Goal: Information Seeking & Learning: Learn about a topic

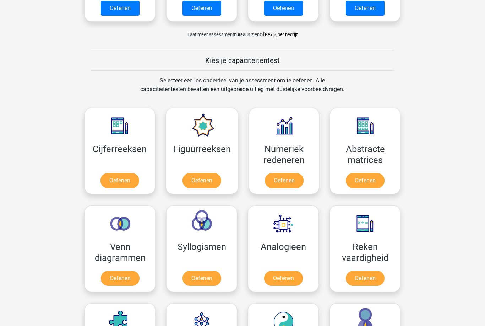
scroll to position [223, 0]
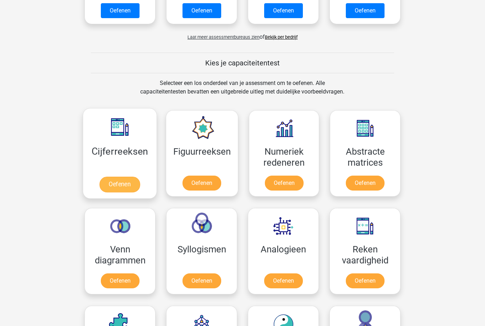
click at [119, 182] on link "Oefenen" at bounding box center [119, 185] width 41 height 16
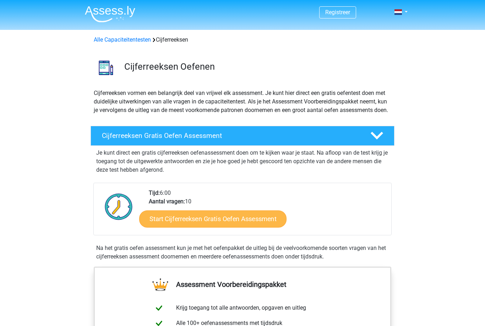
click at [219, 225] on link "Start Cijferreeksen Gratis Oefen Assessment" at bounding box center [212, 218] width 147 height 17
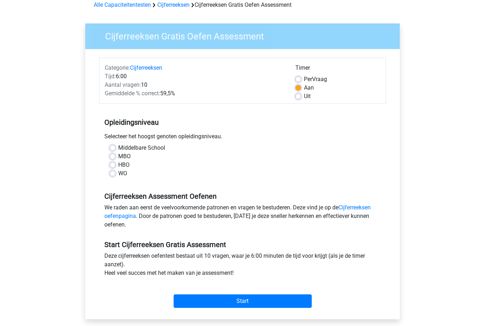
scroll to position [36, 0]
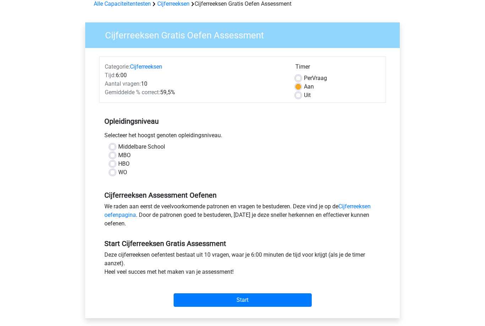
click at [118, 145] on label "Middelbare School" at bounding box center [141, 147] width 47 height 9
click at [115, 145] on input "Middelbare School" at bounding box center [113, 146] width 6 height 7
radio input "true"
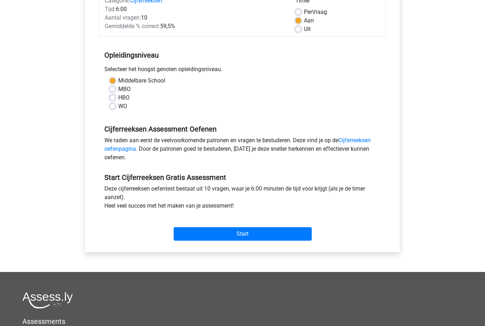
scroll to position [113, 0]
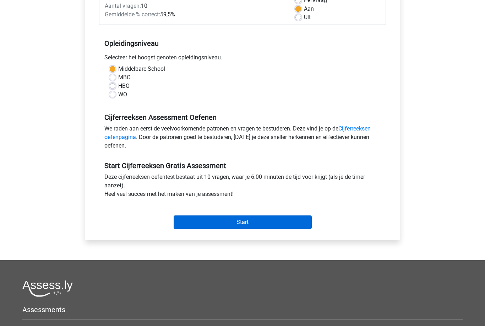
click at [279, 224] on input "Start" at bounding box center [243, 223] width 138 height 14
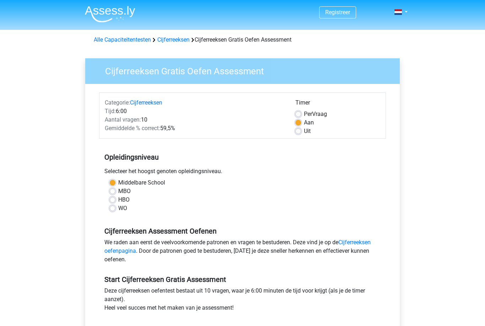
scroll to position [136, 0]
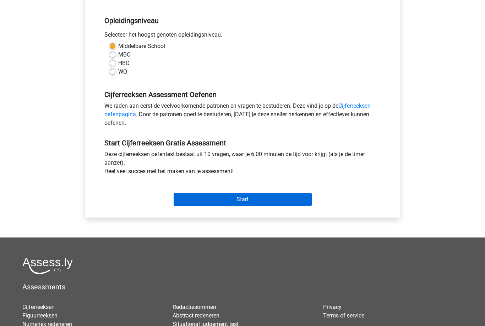
click at [289, 198] on input "Start" at bounding box center [243, 200] width 138 height 14
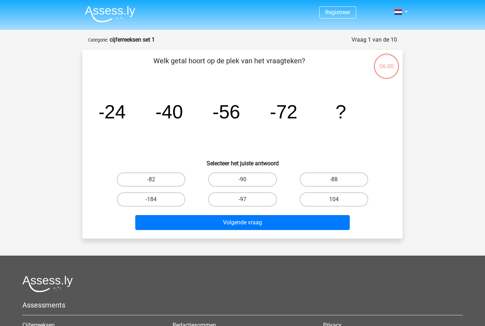
scroll to position [1, 0]
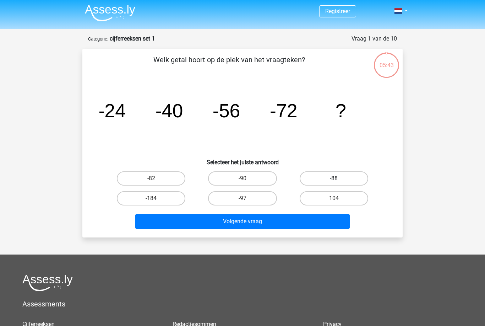
click at [350, 178] on label "-88" at bounding box center [334, 178] width 69 height 14
click at [339, 178] on input "-88" at bounding box center [336, 180] width 5 height 5
radio input "true"
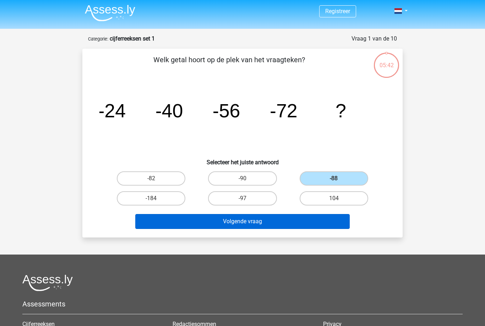
click at [304, 218] on button "Volgende vraag" at bounding box center [242, 221] width 215 height 15
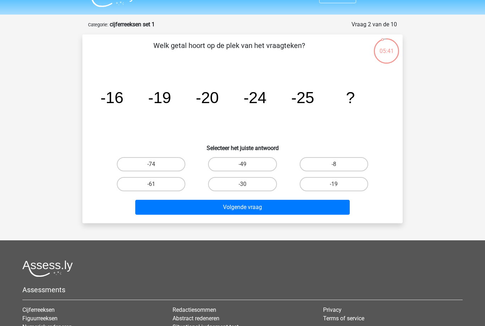
scroll to position [0, 0]
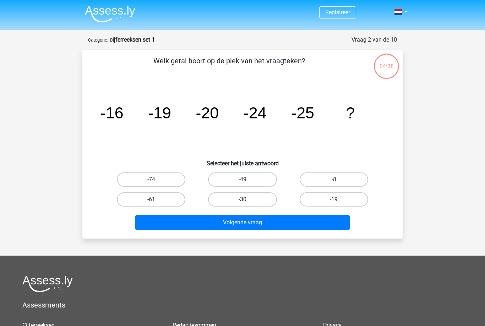
click at [254, 200] on label "-30" at bounding box center [242, 199] width 69 height 14
click at [247, 200] on input "-30" at bounding box center [245, 201] width 5 height 5
radio input "true"
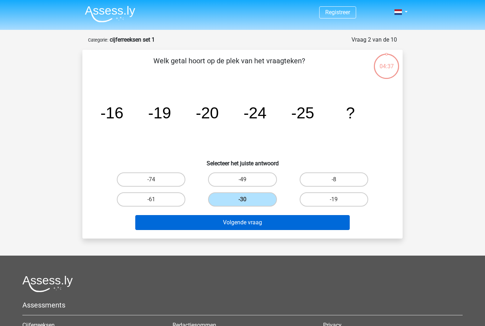
click at [292, 222] on button "Volgende vraag" at bounding box center [242, 222] width 215 height 15
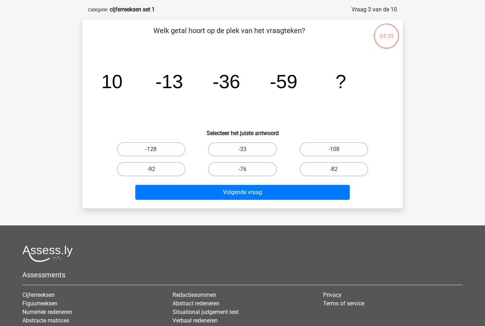
scroll to position [27, 0]
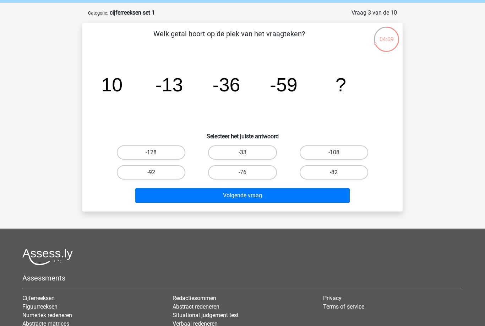
click at [334, 172] on label "-82" at bounding box center [334, 172] width 69 height 14
click at [334, 172] on input "-82" at bounding box center [336, 174] width 5 height 5
radio input "true"
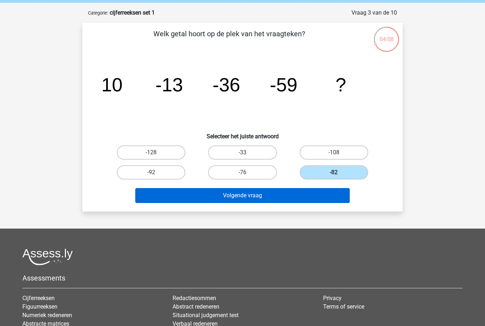
click at [319, 199] on button "Volgende vraag" at bounding box center [242, 195] width 215 height 15
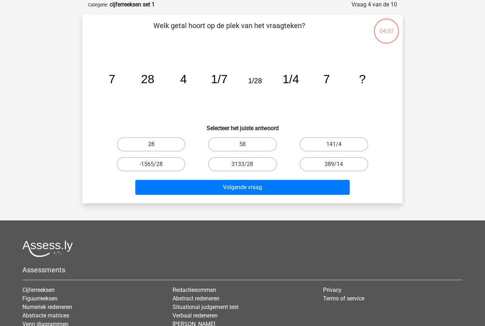
scroll to position [36, 0]
click at [165, 147] on label "28" at bounding box center [151, 144] width 69 height 14
click at [156, 147] on input "28" at bounding box center [153, 146] width 5 height 5
radio input "true"
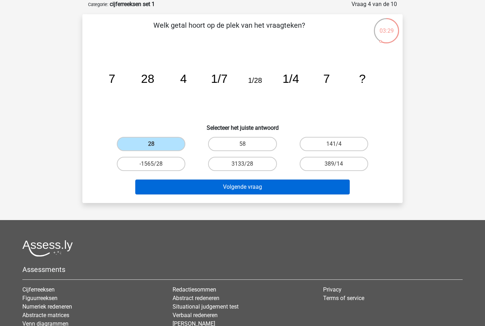
click at [274, 188] on button "Volgende vraag" at bounding box center [242, 186] width 215 height 15
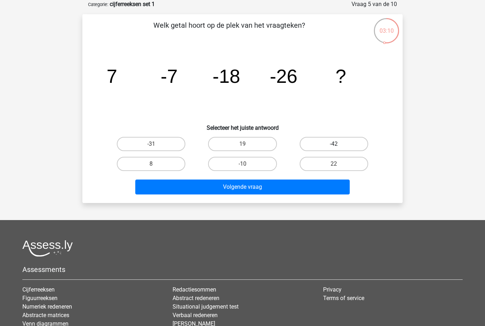
click at [346, 143] on label "-42" at bounding box center [334, 144] width 69 height 14
click at [339, 144] on input "-42" at bounding box center [336, 146] width 5 height 5
radio input "true"
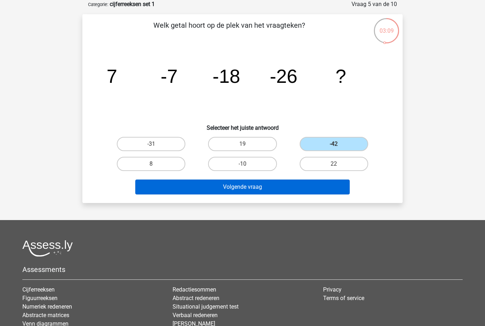
click at [330, 186] on button "Volgende vraag" at bounding box center [242, 186] width 215 height 15
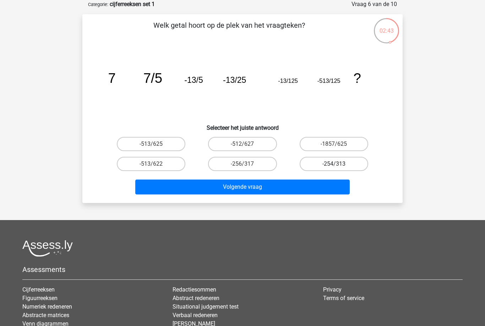
click at [342, 166] on label "-254/313" at bounding box center [334, 164] width 69 height 14
click at [339, 166] on input "-254/313" at bounding box center [336, 166] width 5 height 5
radio input "true"
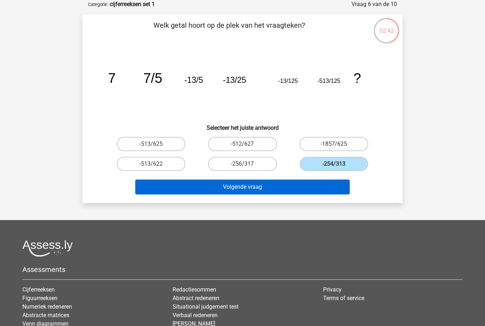
click at [320, 187] on button "Volgende vraag" at bounding box center [242, 186] width 215 height 15
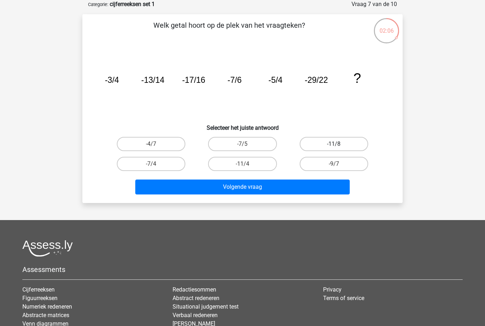
click at [352, 146] on label "-11/8" at bounding box center [334, 144] width 69 height 14
click at [339, 146] on input "-11/8" at bounding box center [336, 146] width 5 height 5
radio input "true"
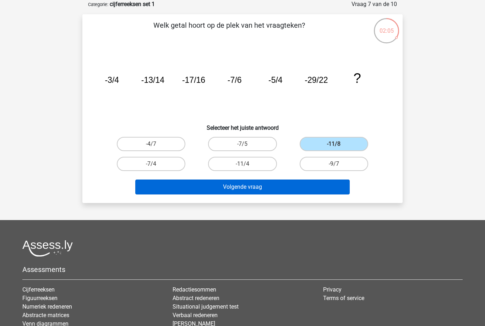
click at [329, 191] on button "Volgende vraag" at bounding box center [242, 186] width 215 height 15
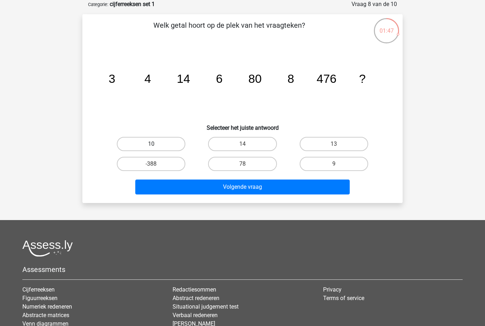
click at [165, 145] on label "10" at bounding box center [151, 144] width 69 height 14
click at [156, 145] on input "10" at bounding box center [153, 146] width 5 height 5
radio input "true"
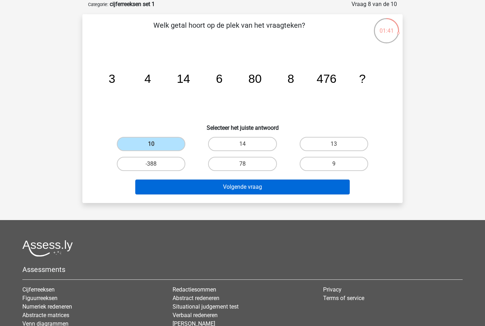
click at [332, 185] on button "Volgende vraag" at bounding box center [242, 186] width 215 height 15
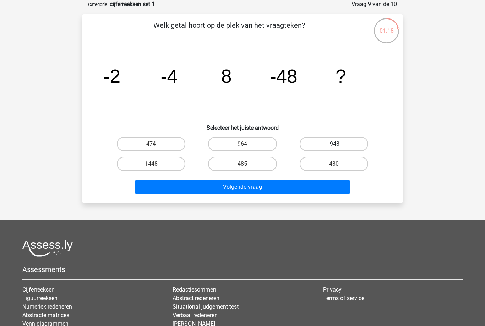
click at [354, 145] on label "-948" at bounding box center [334, 144] width 69 height 14
click at [339, 145] on input "-948" at bounding box center [336, 146] width 5 height 5
radio input "true"
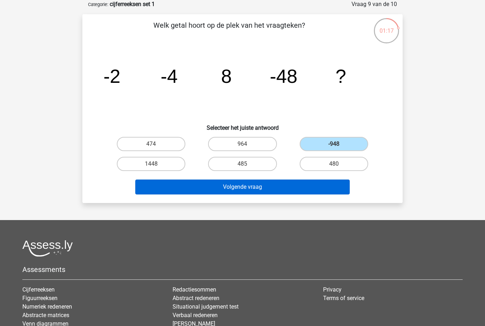
click at [335, 181] on button "Volgende vraag" at bounding box center [242, 186] width 215 height 15
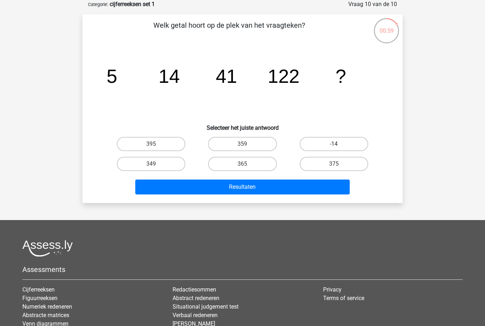
click at [353, 148] on label "-14" at bounding box center [334, 144] width 69 height 14
click at [339, 148] on input "-14" at bounding box center [336, 146] width 5 height 5
radio input "true"
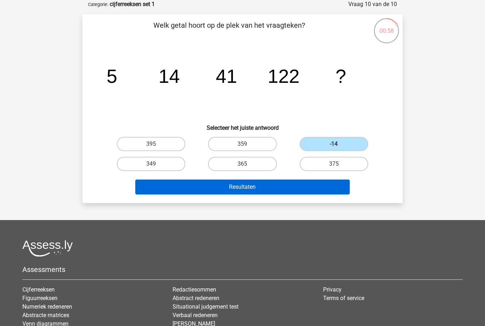
click at [330, 188] on button "Resultaten" at bounding box center [242, 186] width 215 height 15
